Goal: Information Seeking & Learning: Learn about a topic

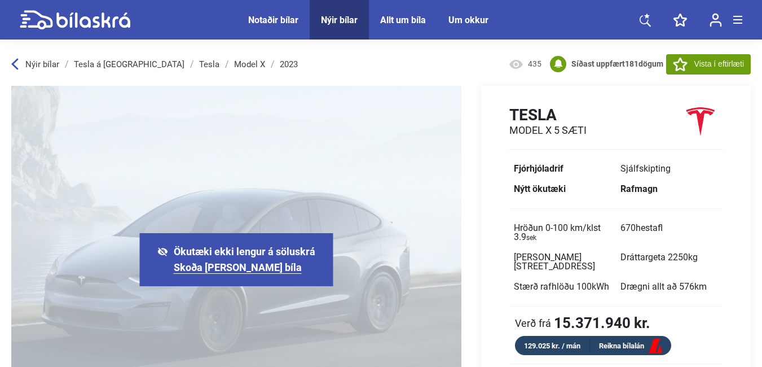
click at [203, 264] on link "Skoða [PERSON_NAME] bíla" at bounding box center [238, 267] width 128 height 12
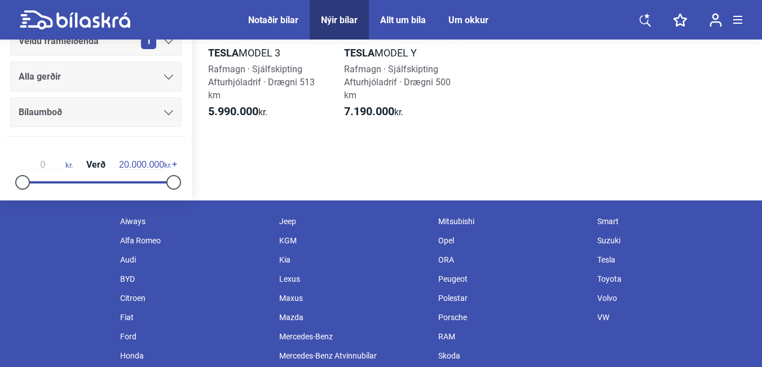
scroll to position [226, 0]
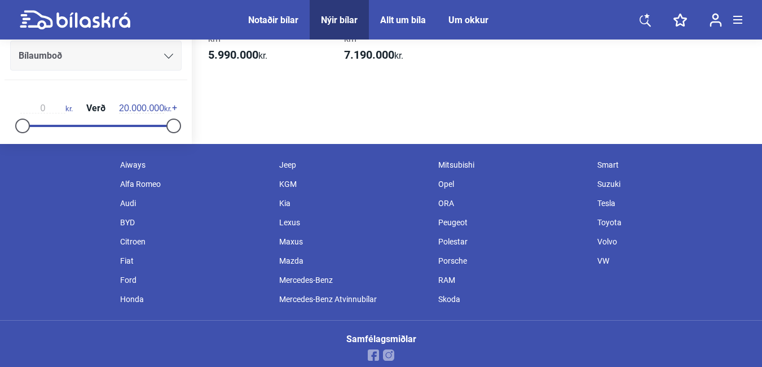
click at [443, 184] on div "Opel" at bounding box center [512, 183] width 159 height 19
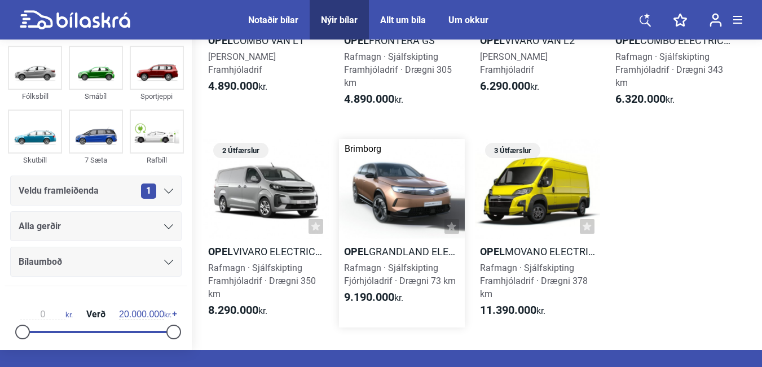
scroll to position [56, 0]
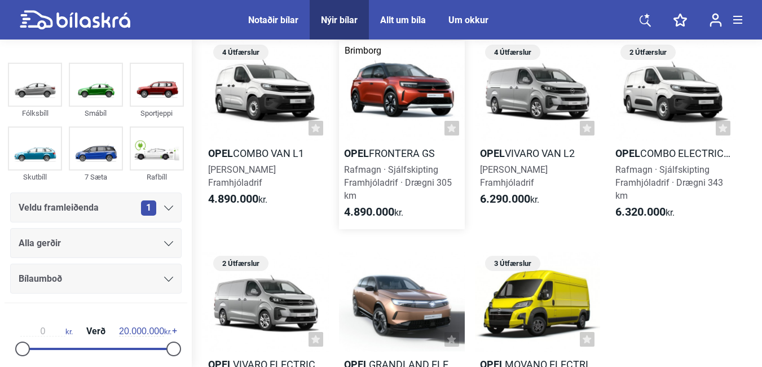
click at [407, 90] on div at bounding box center [402, 91] width 126 height 100
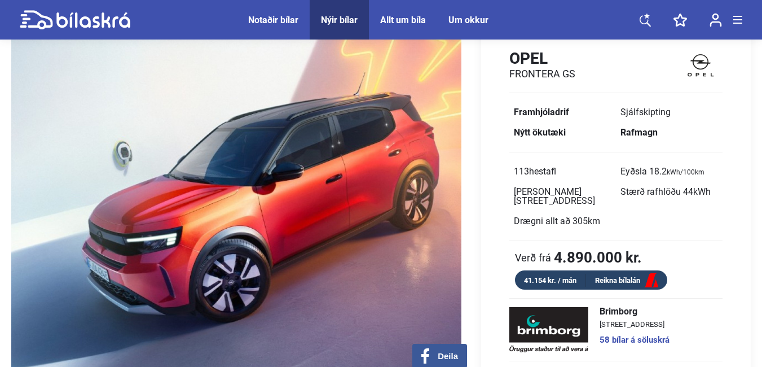
scroll to position [113, 0]
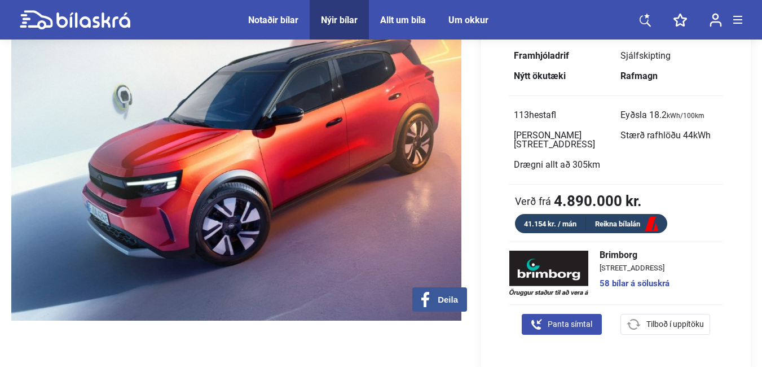
click at [610, 217] on link "Reikna bílalán" at bounding box center [626, 224] width 81 height 14
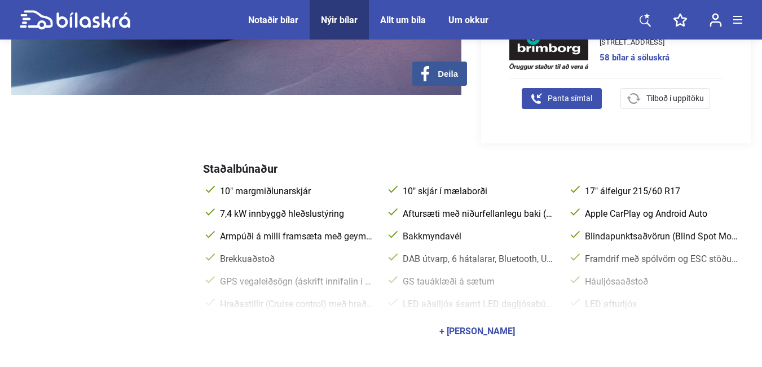
scroll to position [395, 0]
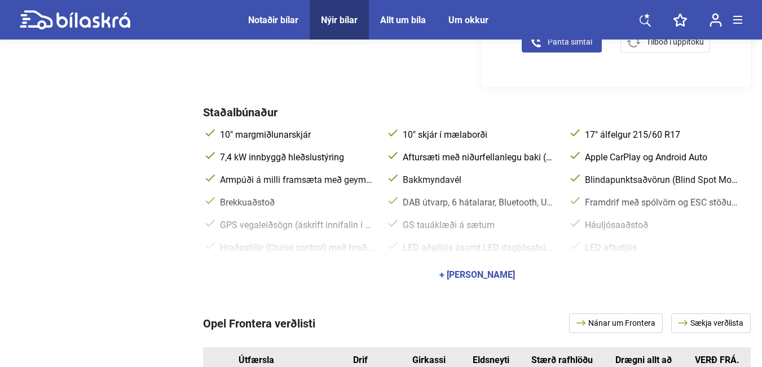
click at [482, 270] on div "+ [PERSON_NAME]" at bounding box center [477, 274] width 76 height 9
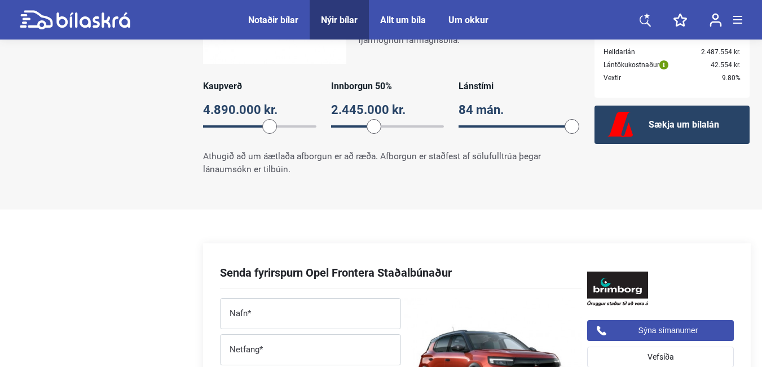
scroll to position [1185, 0]
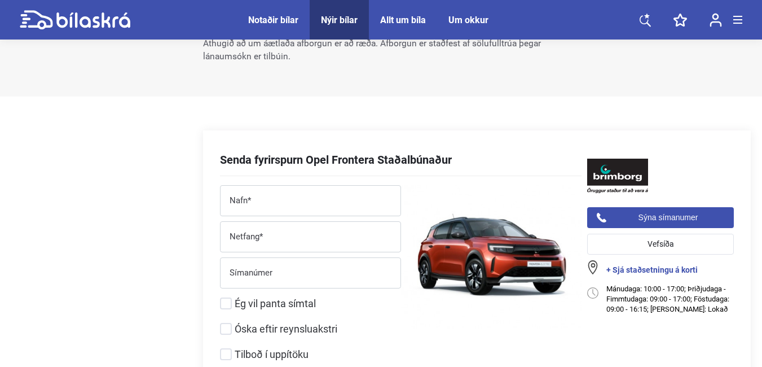
click at [647, 266] on link "+ Sjá staðsetningu á korti" at bounding box center [669, 270] width 127 height 8
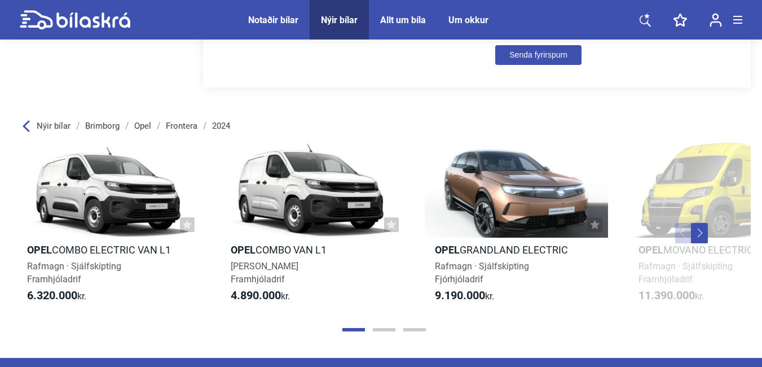
scroll to position [1636, 0]
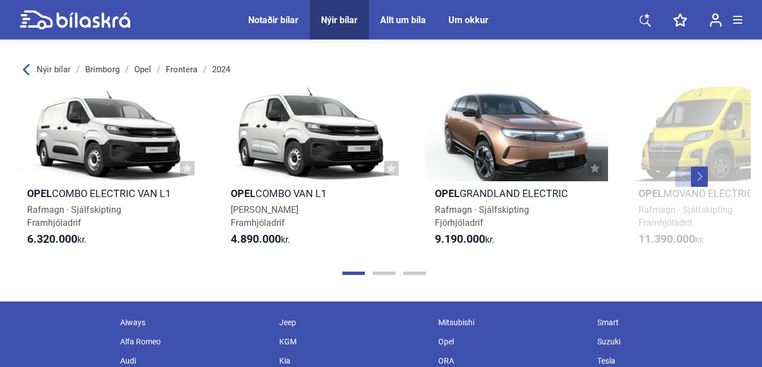
click at [699, 167] on button "Next" at bounding box center [699, 176] width 17 height 20
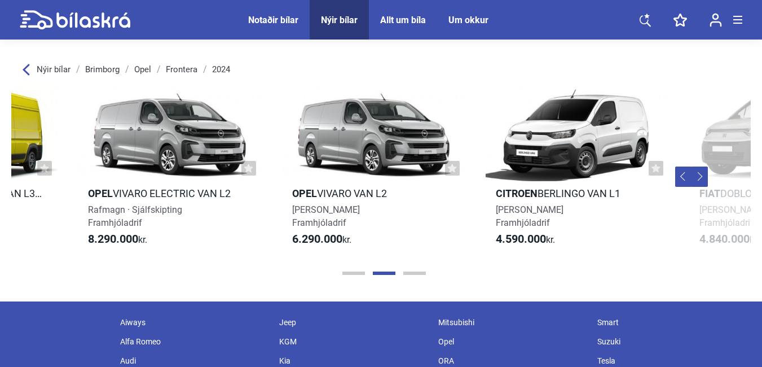
scroll to position [0, 754]
click at [697, 167] on button "Next" at bounding box center [699, 176] width 17 height 20
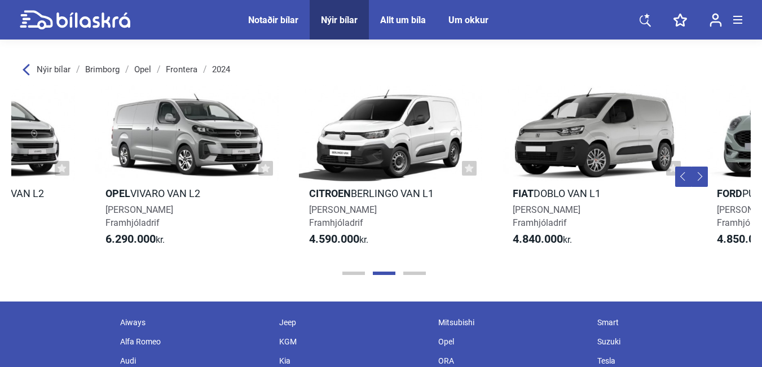
scroll to position [0, 1284]
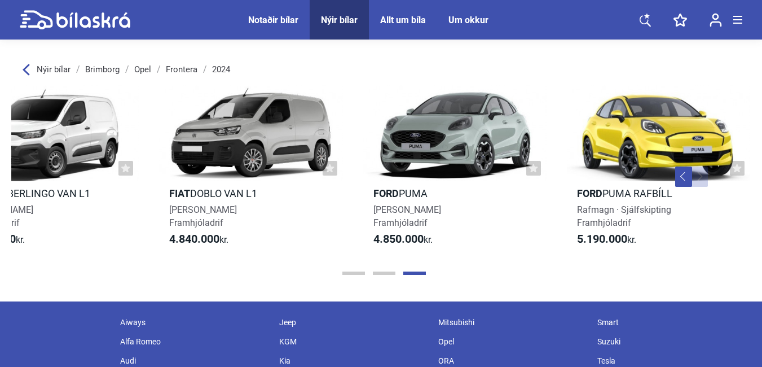
click at [697, 168] on button "Next" at bounding box center [699, 176] width 17 height 20
click at [686, 168] on button "Previous" at bounding box center [683, 176] width 17 height 20
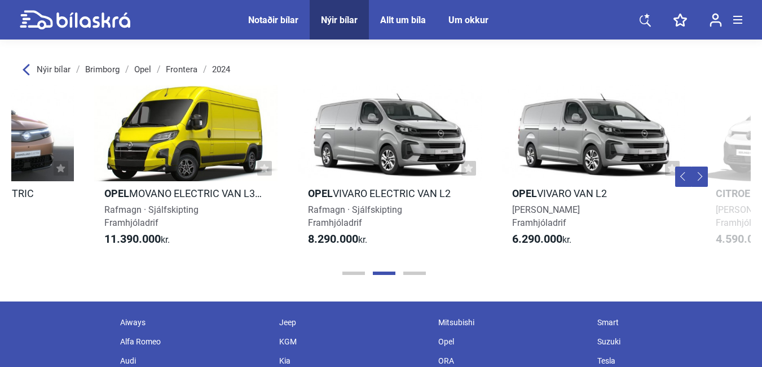
scroll to position [0, 530]
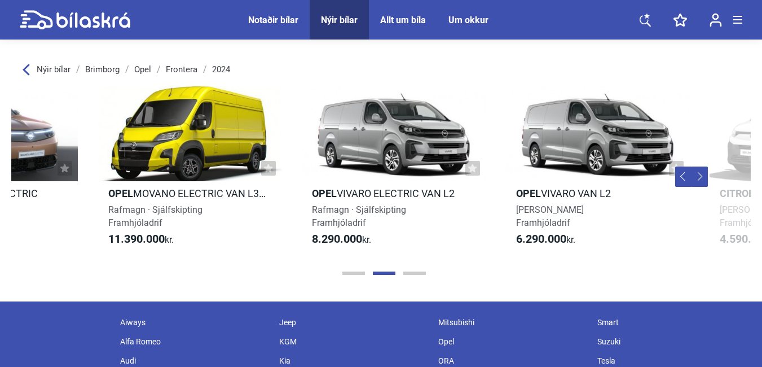
click at [682, 167] on button "Previous" at bounding box center [683, 176] width 17 height 20
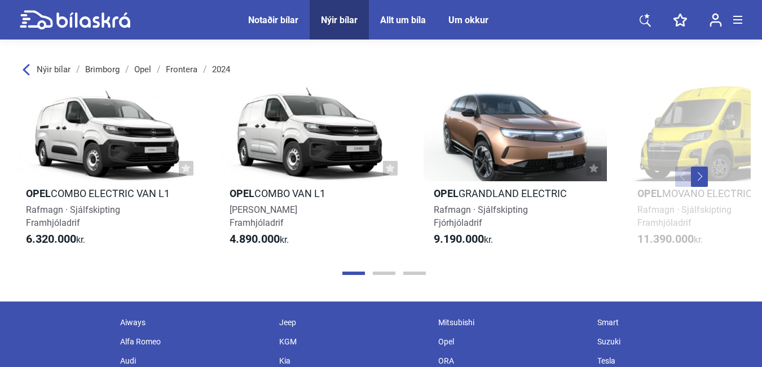
scroll to position [0, 0]
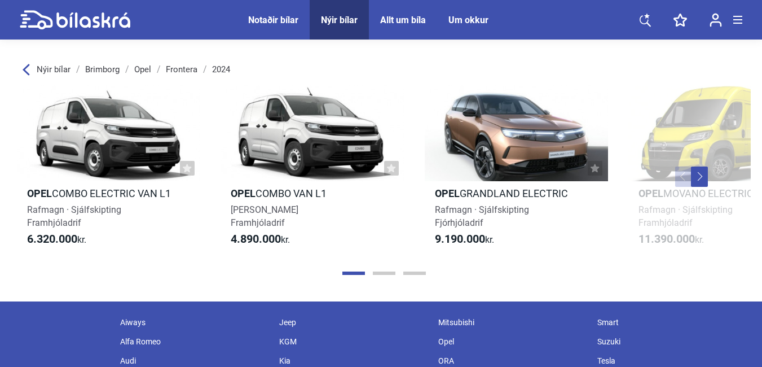
click at [681, 167] on button "Previous" at bounding box center [683, 176] width 17 height 20
click at [682, 168] on button "Previous" at bounding box center [683, 176] width 17 height 20
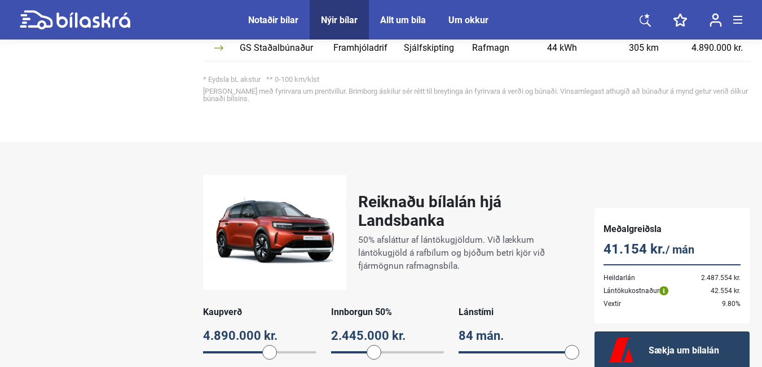
scroll to position [903, 0]
